Goal: Information Seeking & Learning: Learn about a topic

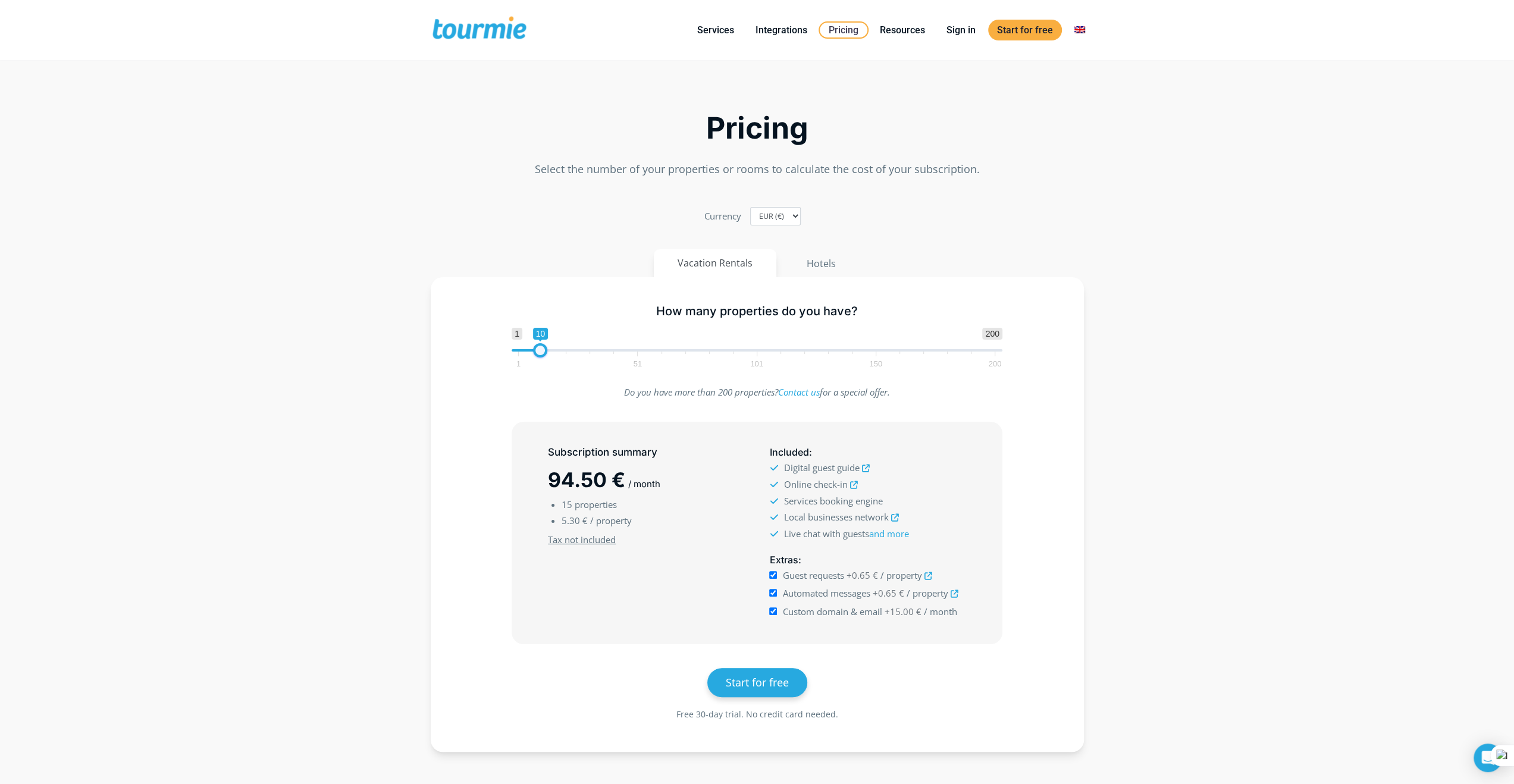
type input "9"
drag, startPoint x: 549, startPoint y: 349, endPoint x: 535, endPoint y: 349, distance: 14.0
click at [535, 349] on span at bounding box center [537, 350] width 14 height 14
click at [962, 35] on link "Sign in" at bounding box center [961, 30] width 47 height 15
click at [902, 128] on link "Events" at bounding box center [953, 133] width 165 height 30
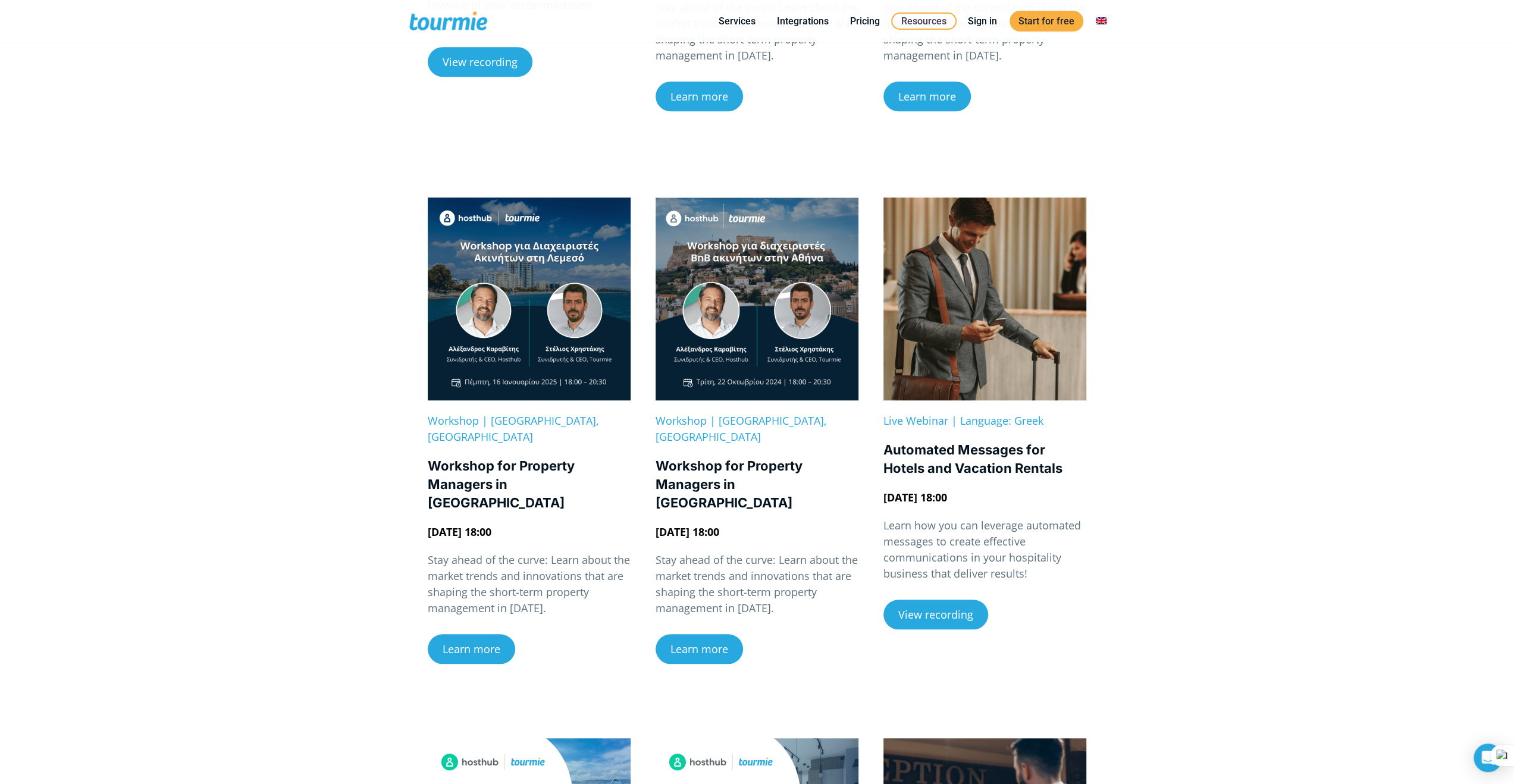
scroll to position [645, 0]
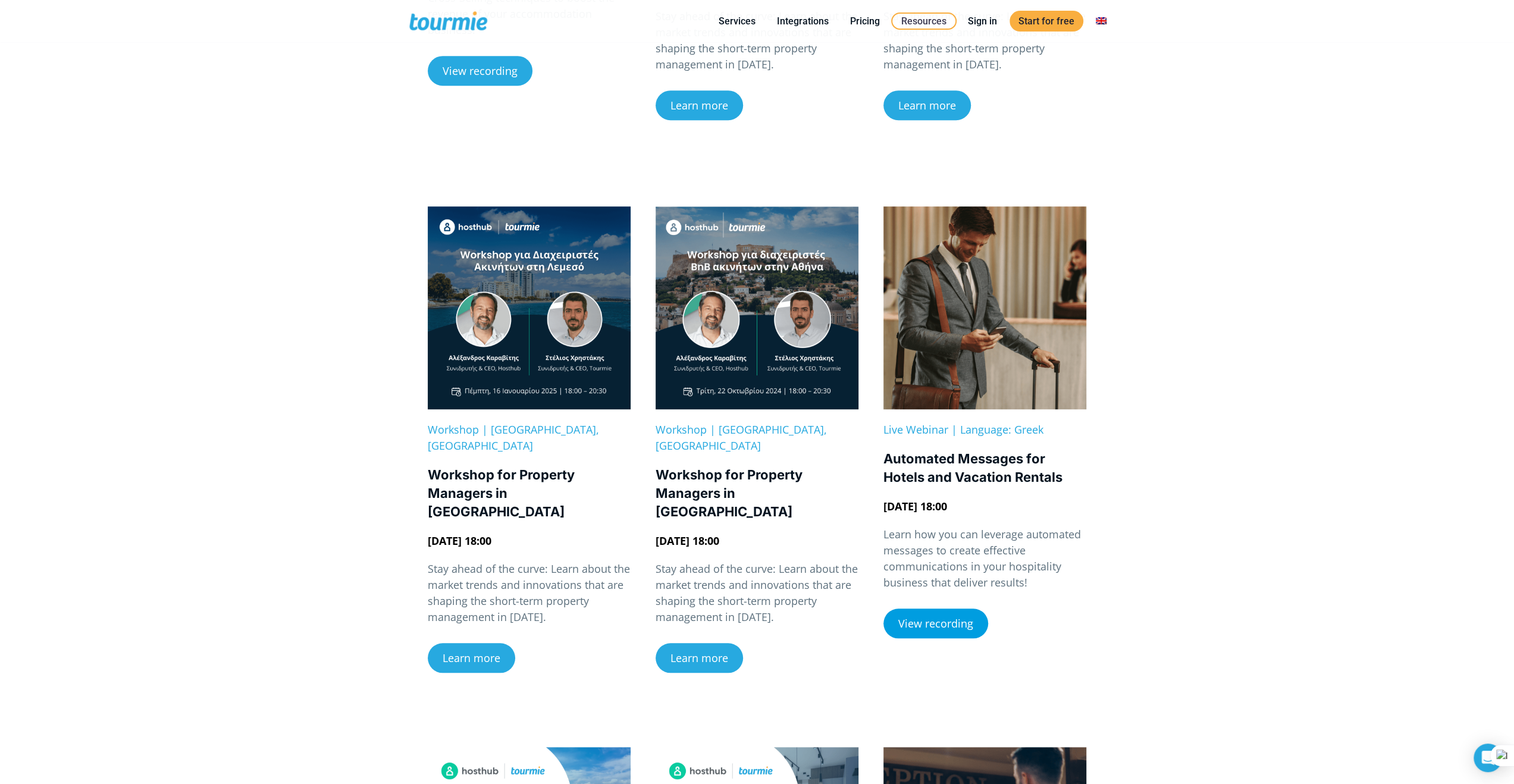
click at [947, 608] on link "View recording" at bounding box center [936, 623] width 105 height 30
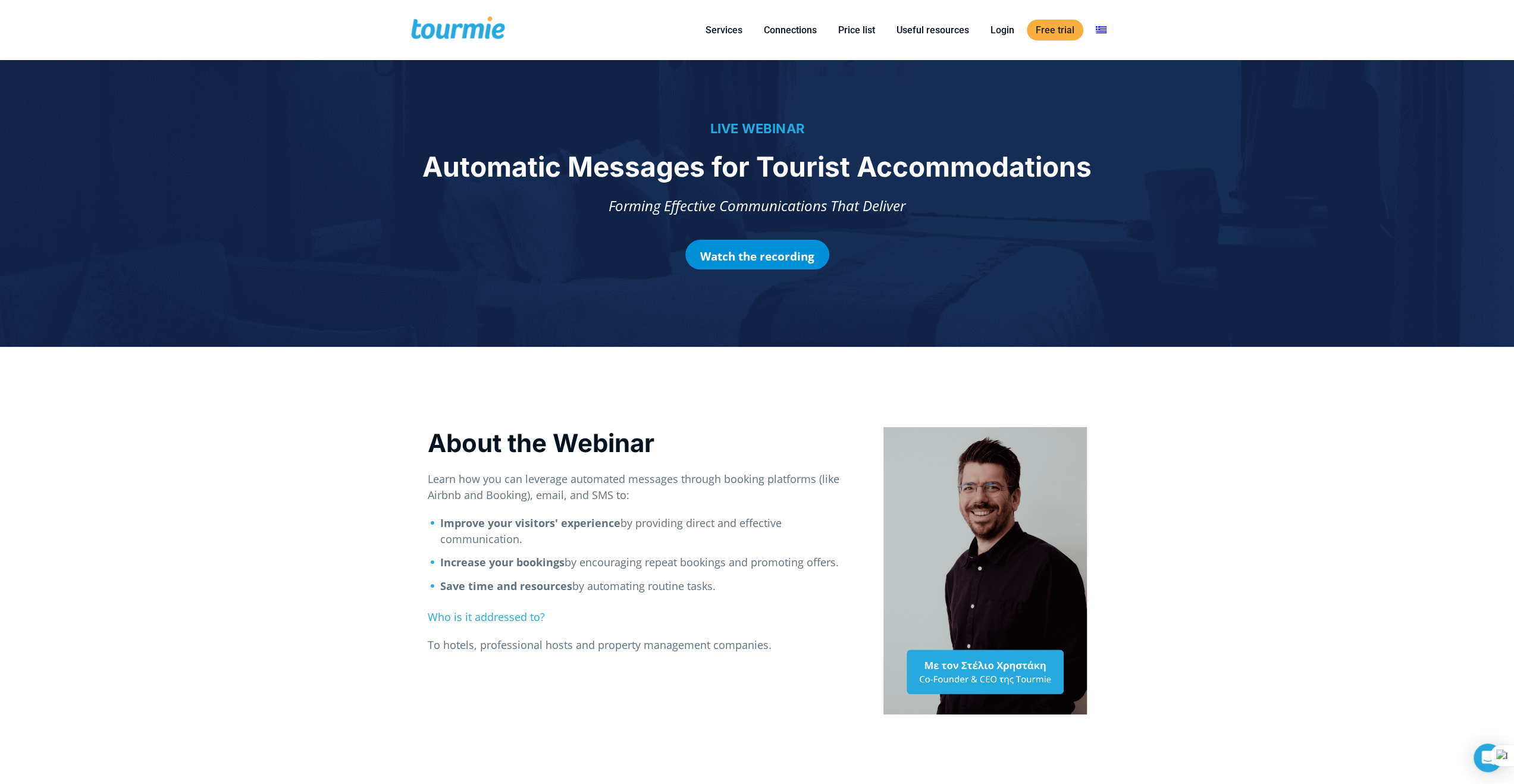
click at [738, 258] on font "Watch the recording" at bounding box center [757, 256] width 115 height 16
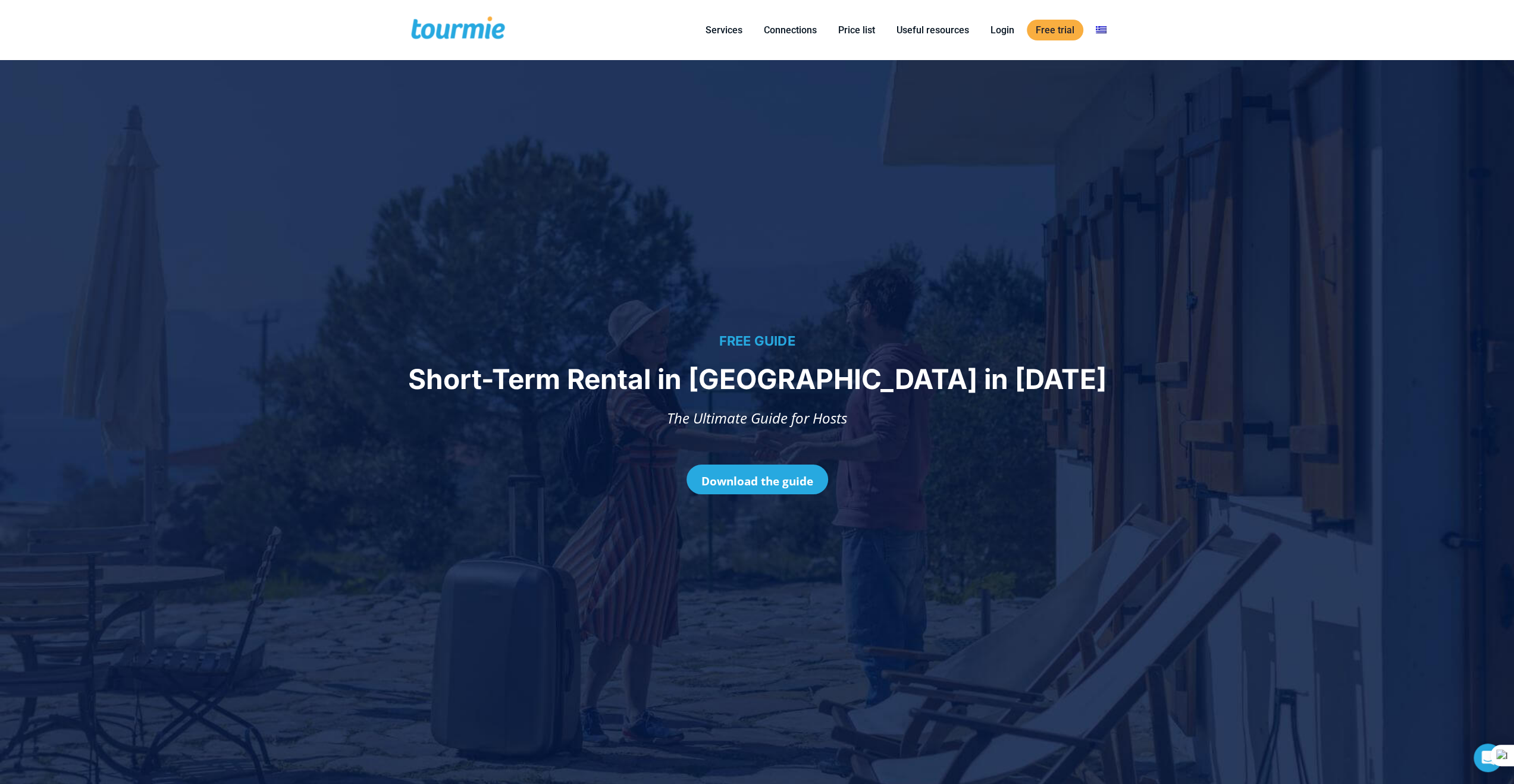
click at [1288, 31] on div "Main Menu Close Services For hotels Online check-in Visitor's guide Digital con…" at bounding box center [757, 30] width 1514 height 60
click at [1103, 29] on link at bounding box center [1101, 30] width 29 height 15
